Goal: Task Accomplishment & Management: Manage account settings

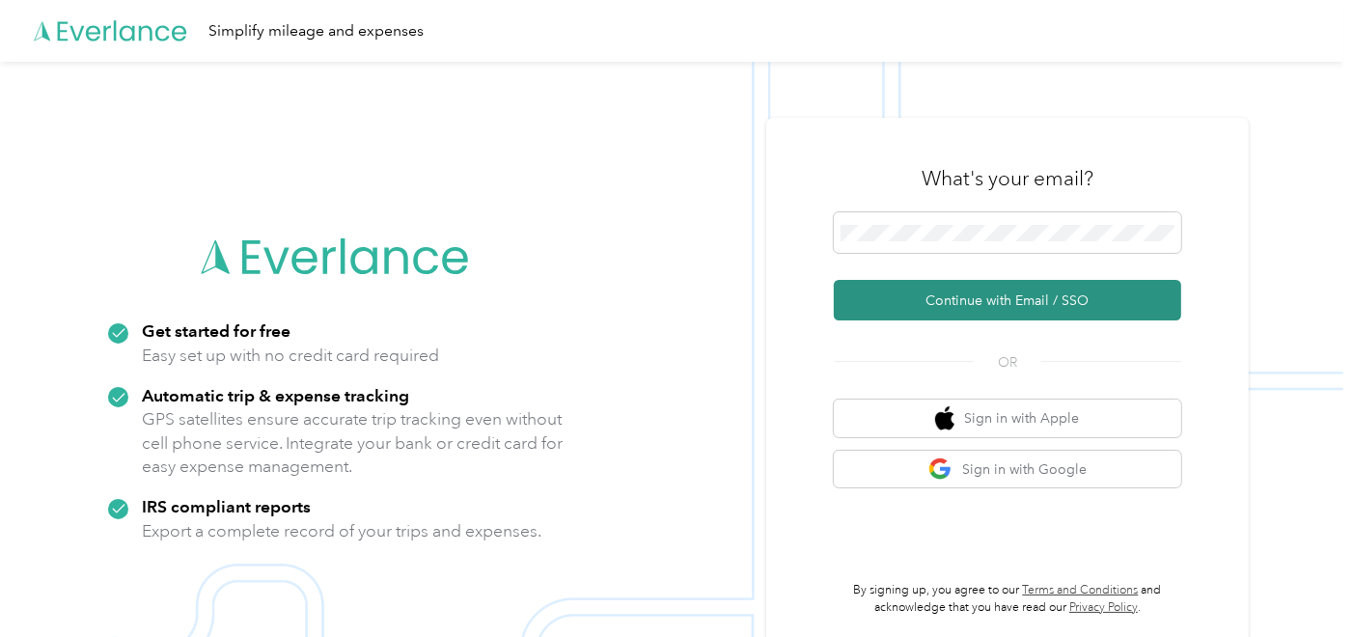
click at [925, 296] on button "Continue with Email / SSO" at bounding box center [1007, 300] width 347 height 41
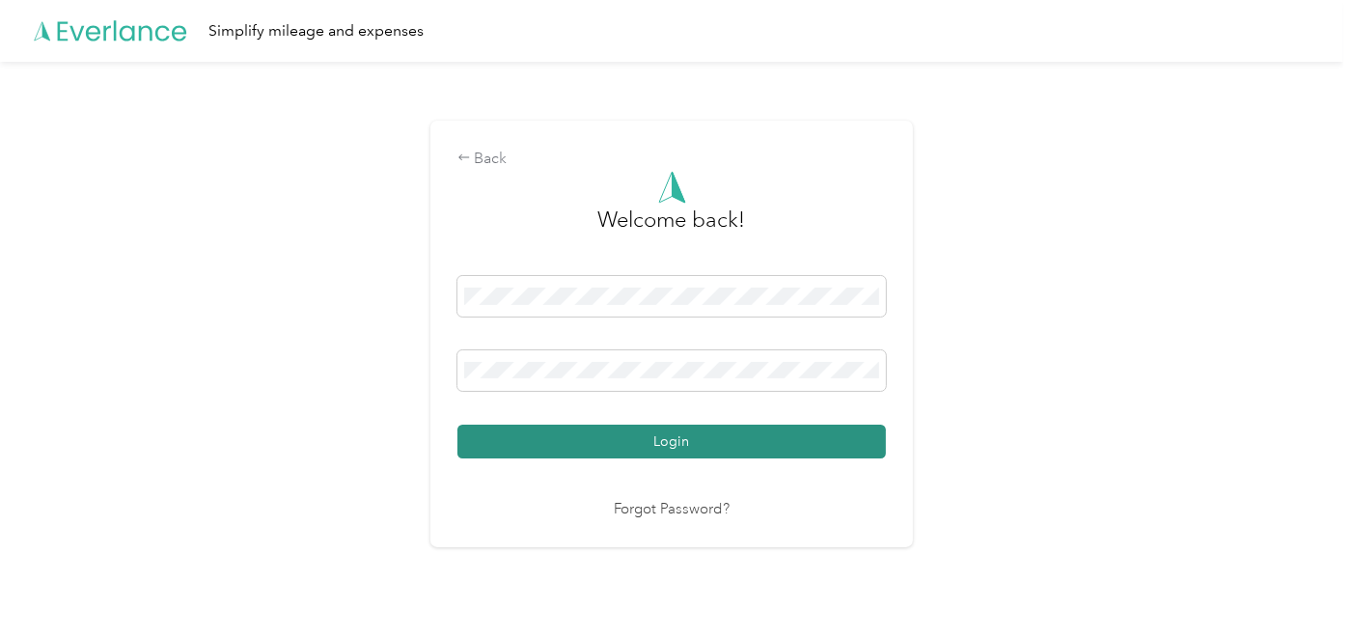
click at [600, 425] on button "Login" at bounding box center [671, 442] width 428 height 34
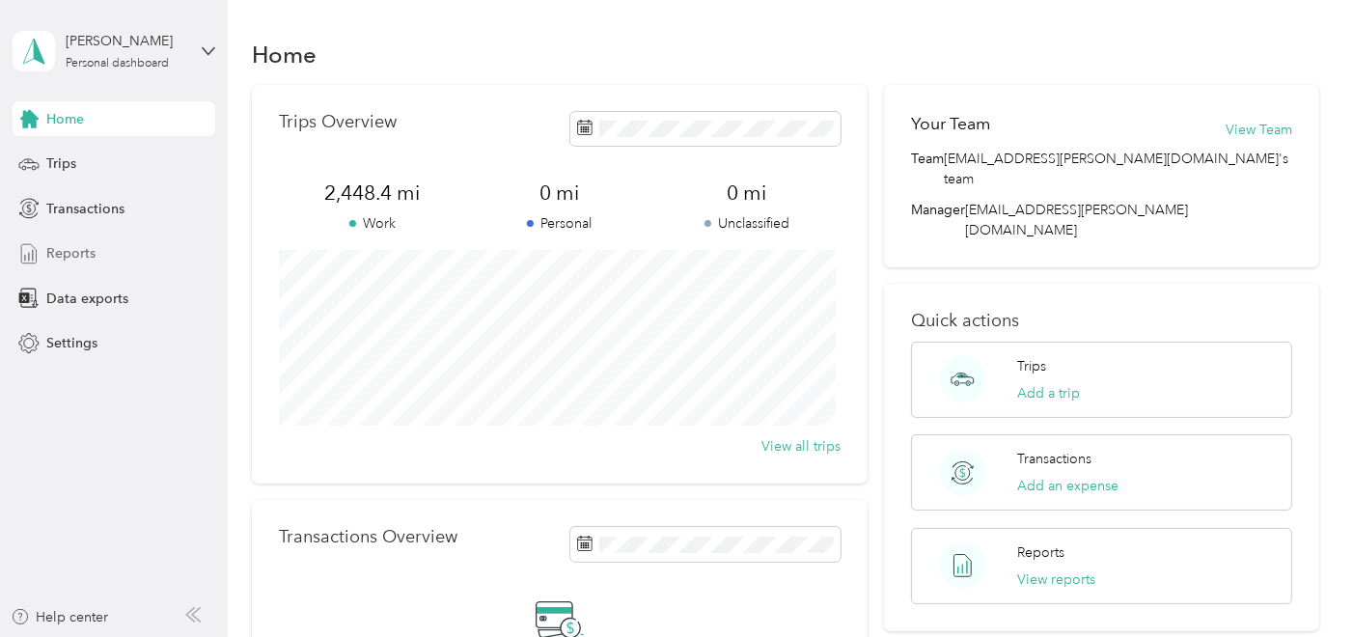
click at [86, 259] on span "Reports" at bounding box center [70, 253] width 49 height 20
